Goal: Task Accomplishment & Management: Manage account settings

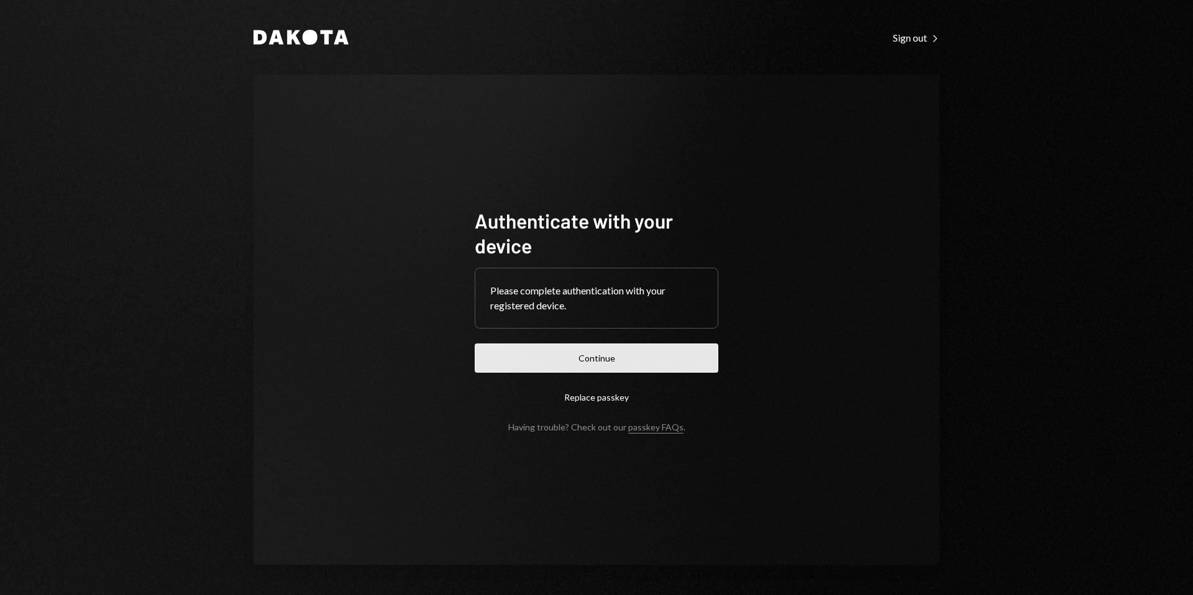
click at [615, 360] on button "Continue" at bounding box center [597, 358] width 244 height 29
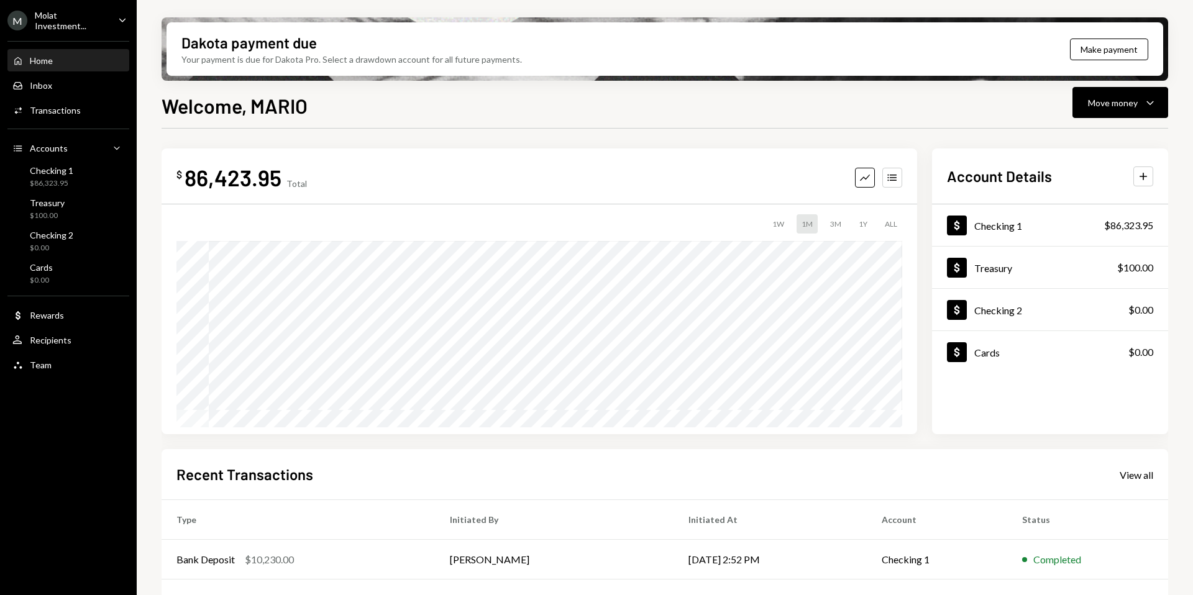
click at [51, 14] on div "Molat Investment..." at bounding box center [71, 20] width 73 height 21
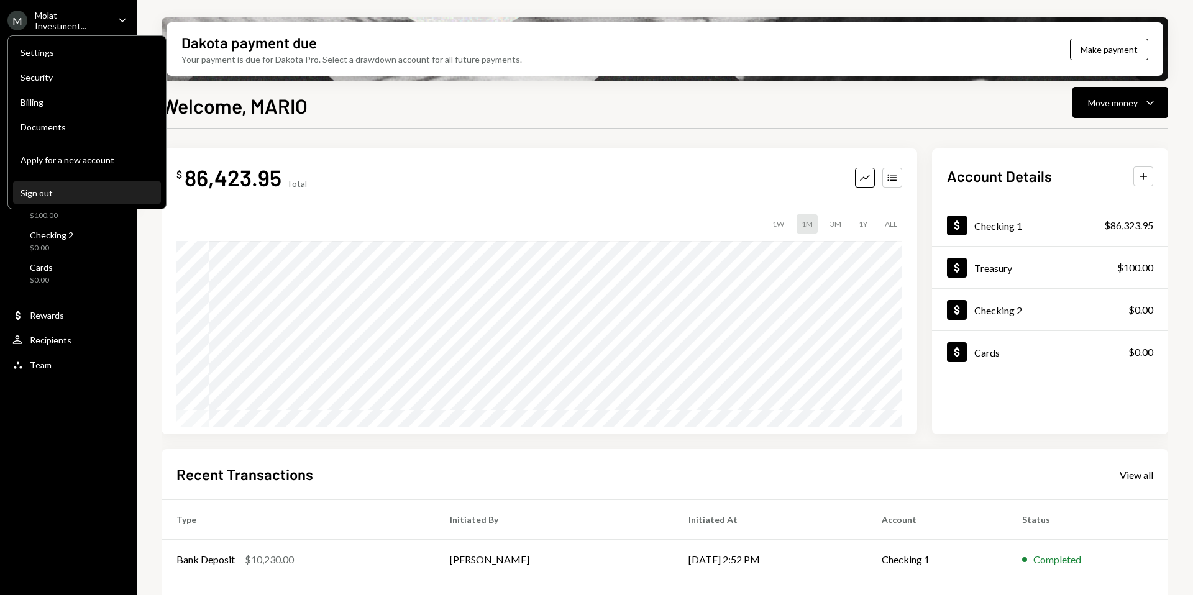
click at [48, 193] on div "Sign out" at bounding box center [87, 193] width 133 height 11
